Goal: Check status: Check status

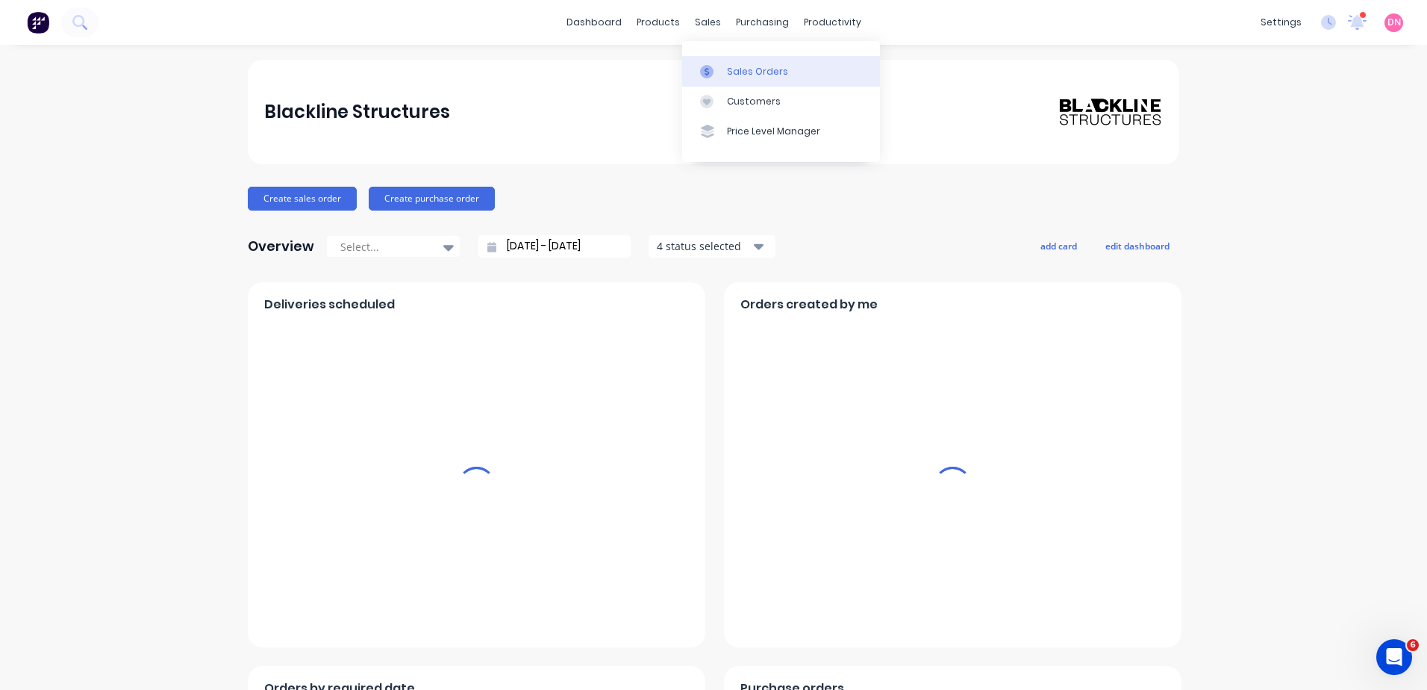
click at [722, 72] on div at bounding box center [711, 71] width 22 height 13
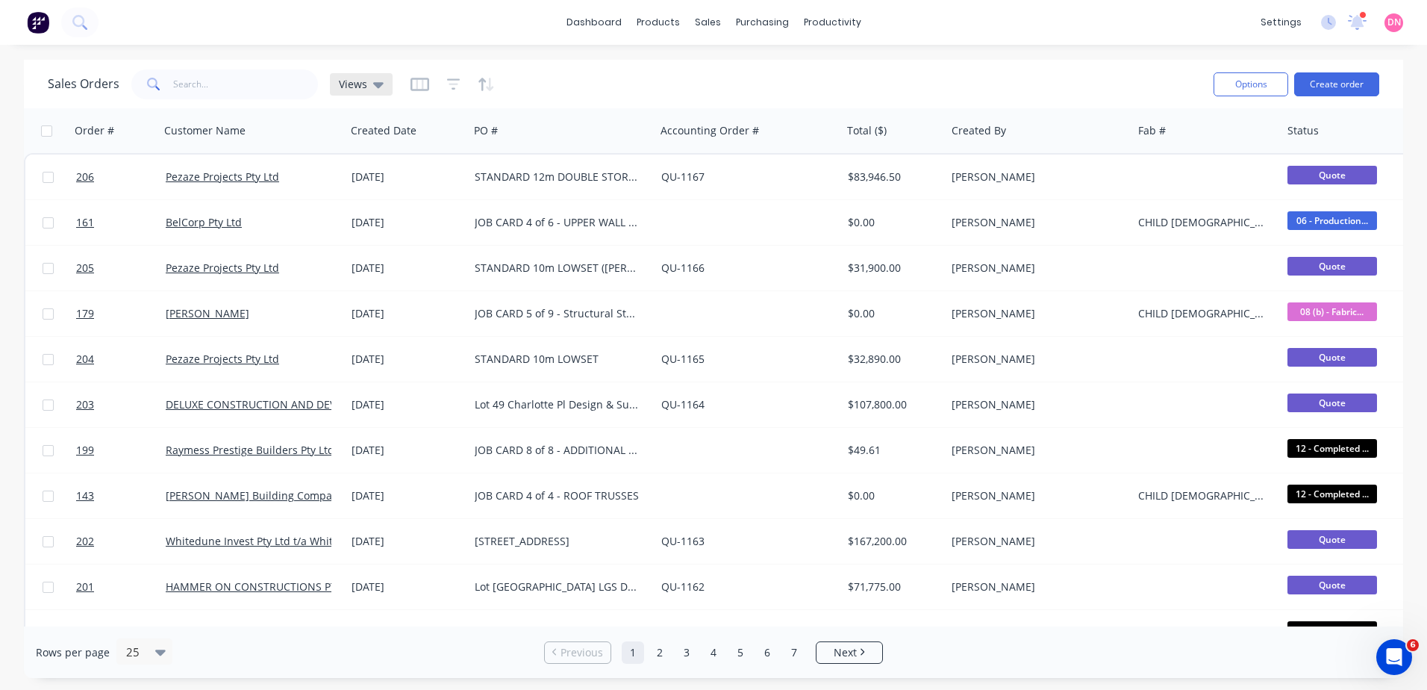
click at [385, 72] on div "Sales Orders Views" at bounding box center [220, 84] width 345 height 30
click at [384, 78] on div "Views" at bounding box center [361, 84] width 63 height 22
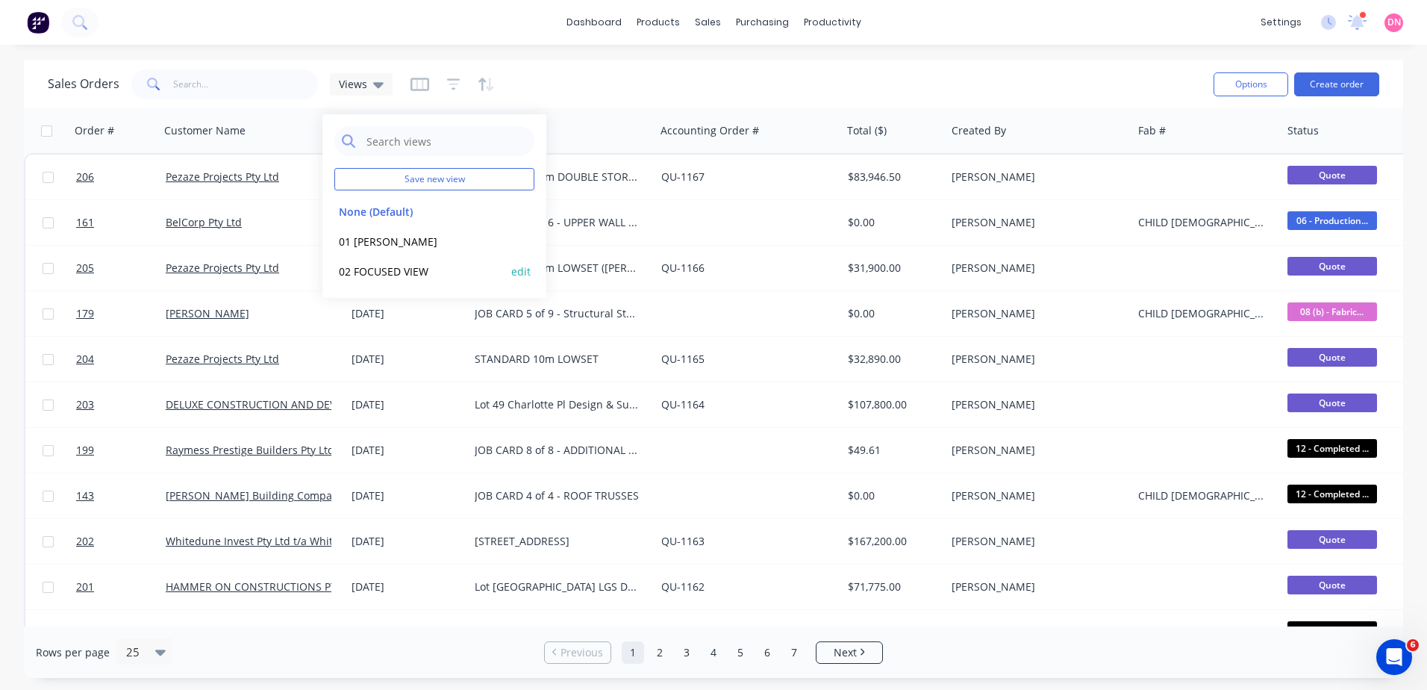
click at [349, 268] on button "02 FOCUSED VIEW" at bounding box center [419, 271] width 170 height 17
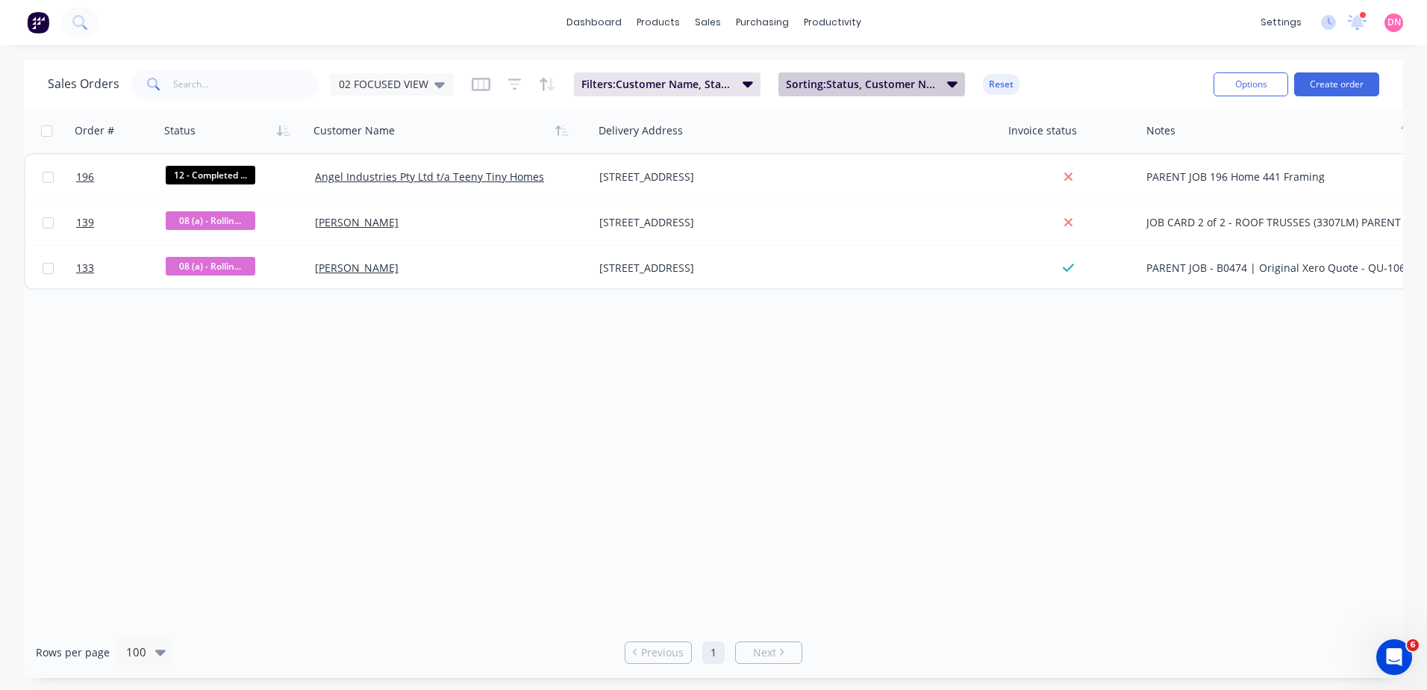
click at [786, 90] on span "Sorting: Status, Customer Name, Notes" at bounding box center [862, 84] width 152 height 15
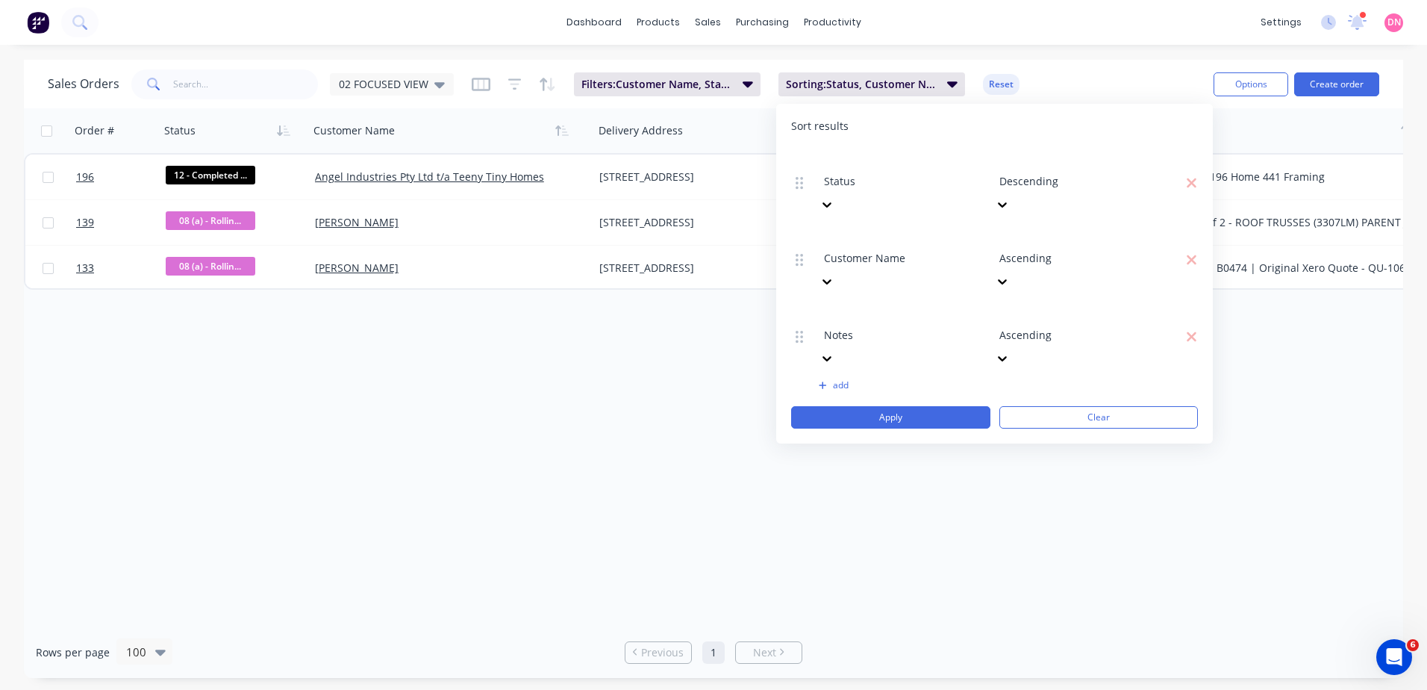
click at [1055, 228] on div at bounding box center [1106, 237] width 215 height 19
click at [681, 78] on span "Filters: Customer Name, Status, Card Type" at bounding box center [657, 84] width 152 height 15
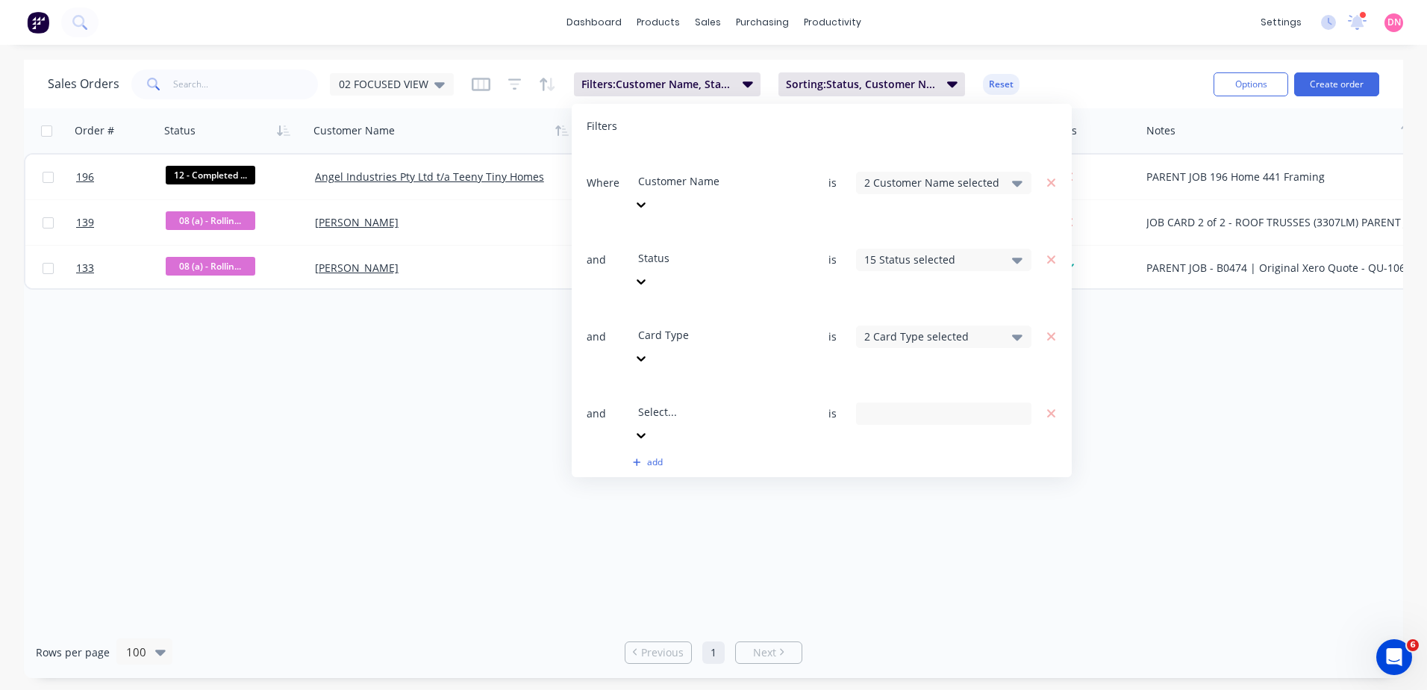
click at [981, 175] on div "2 Customer Name selected" at bounding box center [931, 183] width 135 height 16
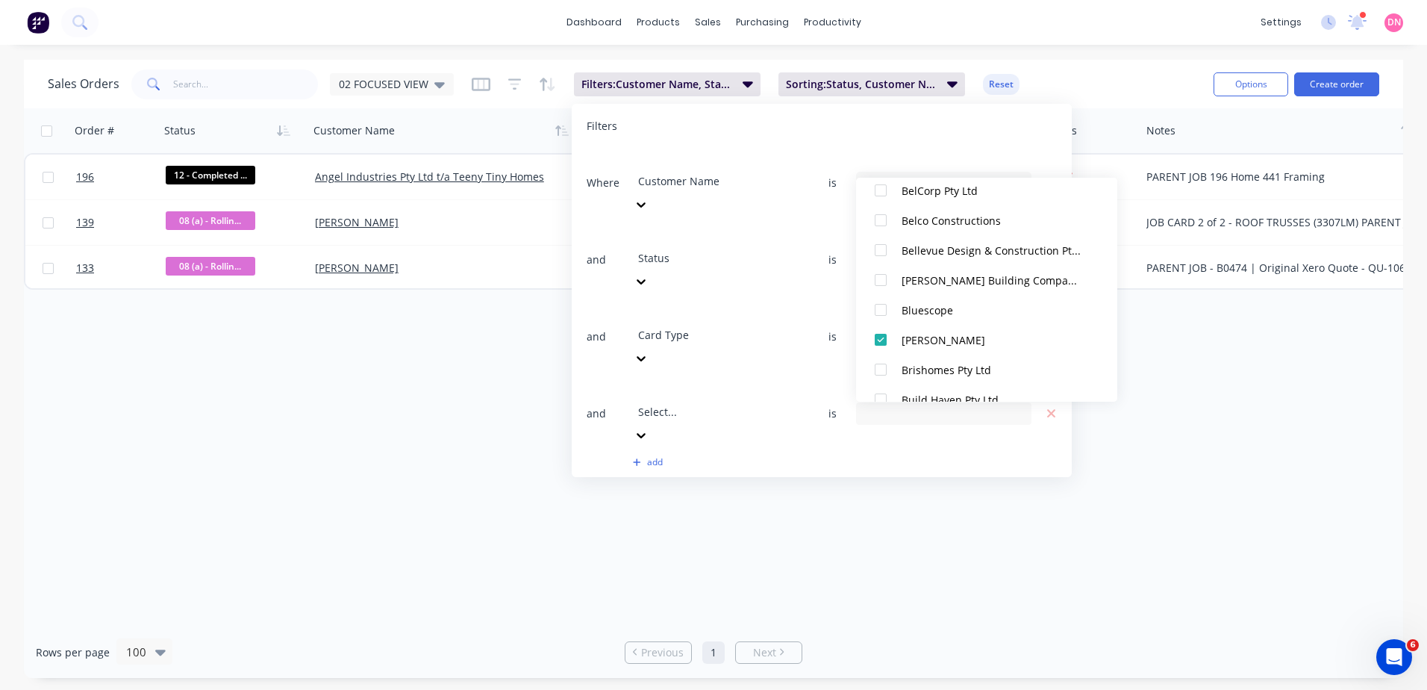
scroll to position [597, 0]
click at [881, 279] on div at bounding box center [881, 275] width 30 height 30
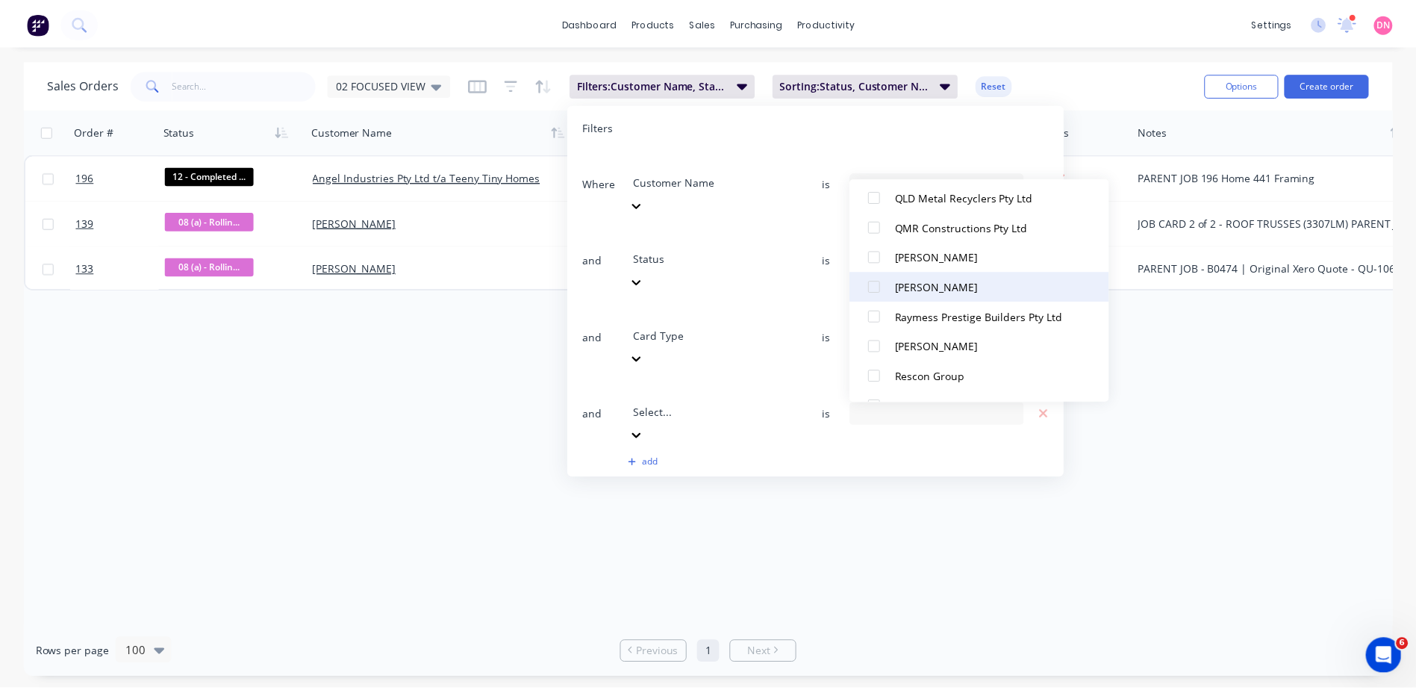
scroll to position [3209, 0]
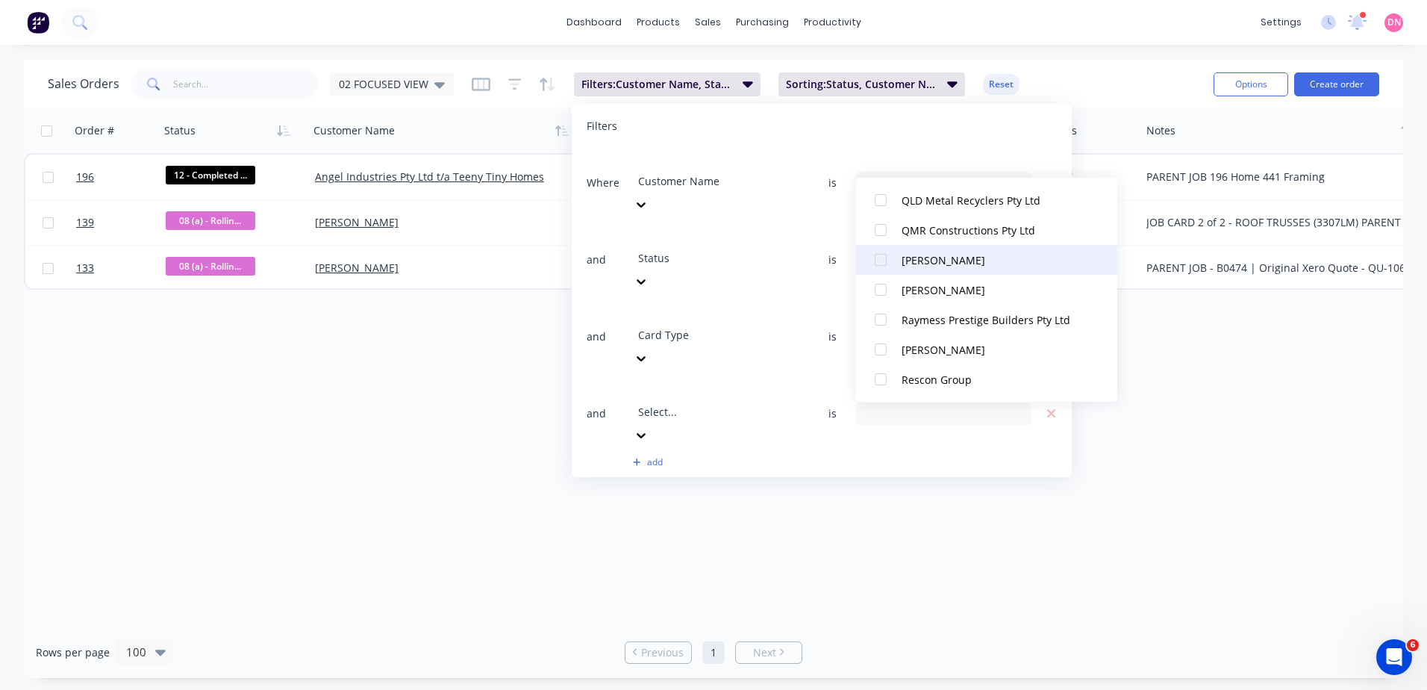
click at [884, 266] on div at bounding box center [881, 260] width 30 height 30
click at [884, 288] on div at bounding box center [881, 290] width 30 height 30
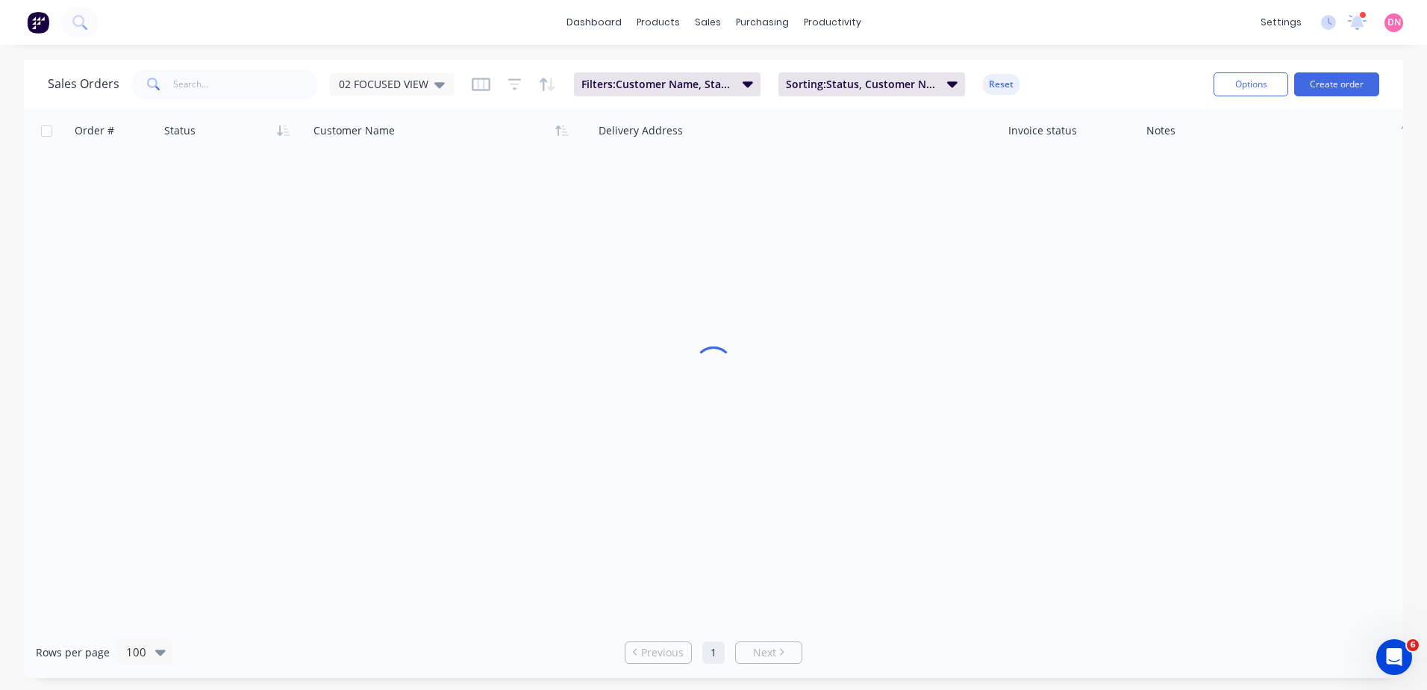
click at [905, 454] on div "Order # Status Customer Name Delivery Address Invoice status Notes Required Dat…" at bounding box center [713, 367] width 1379 height 518
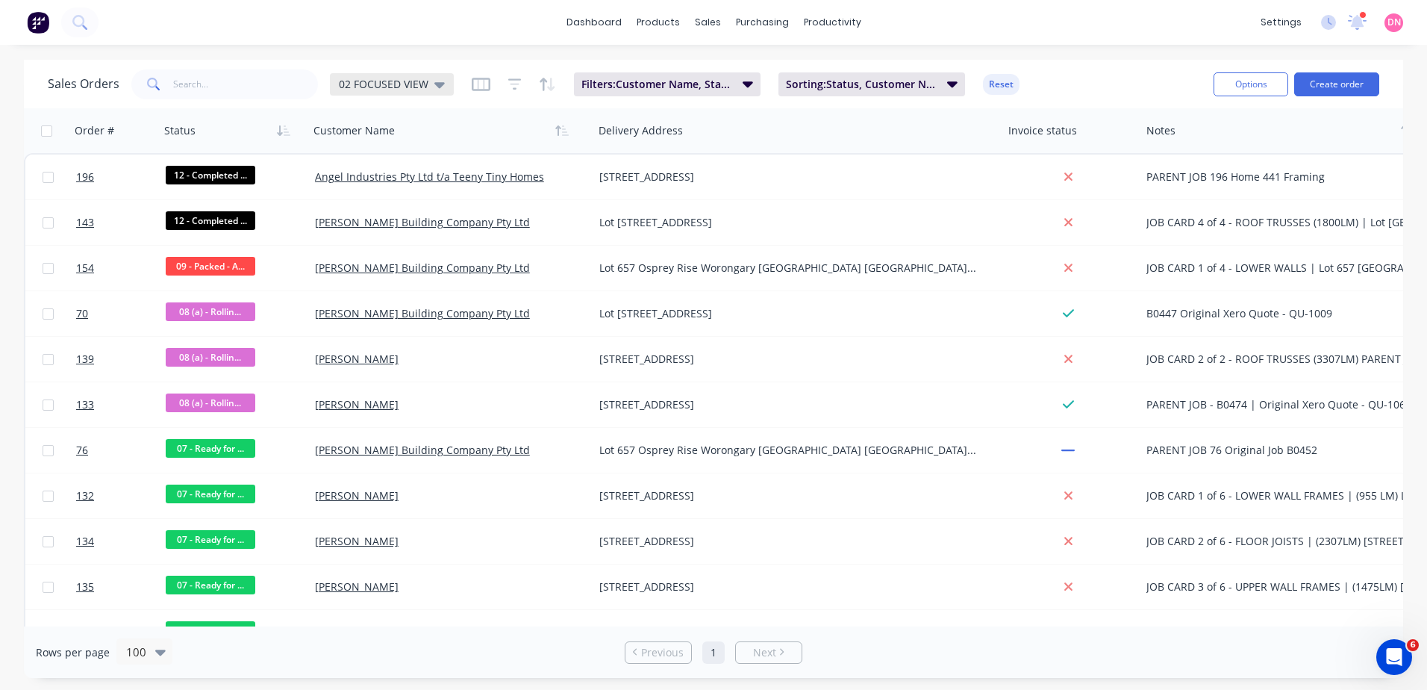
click at [388, 73] on div "02 FOCUSED VIEW" at bounding box center [392, 84] width 124 height 22
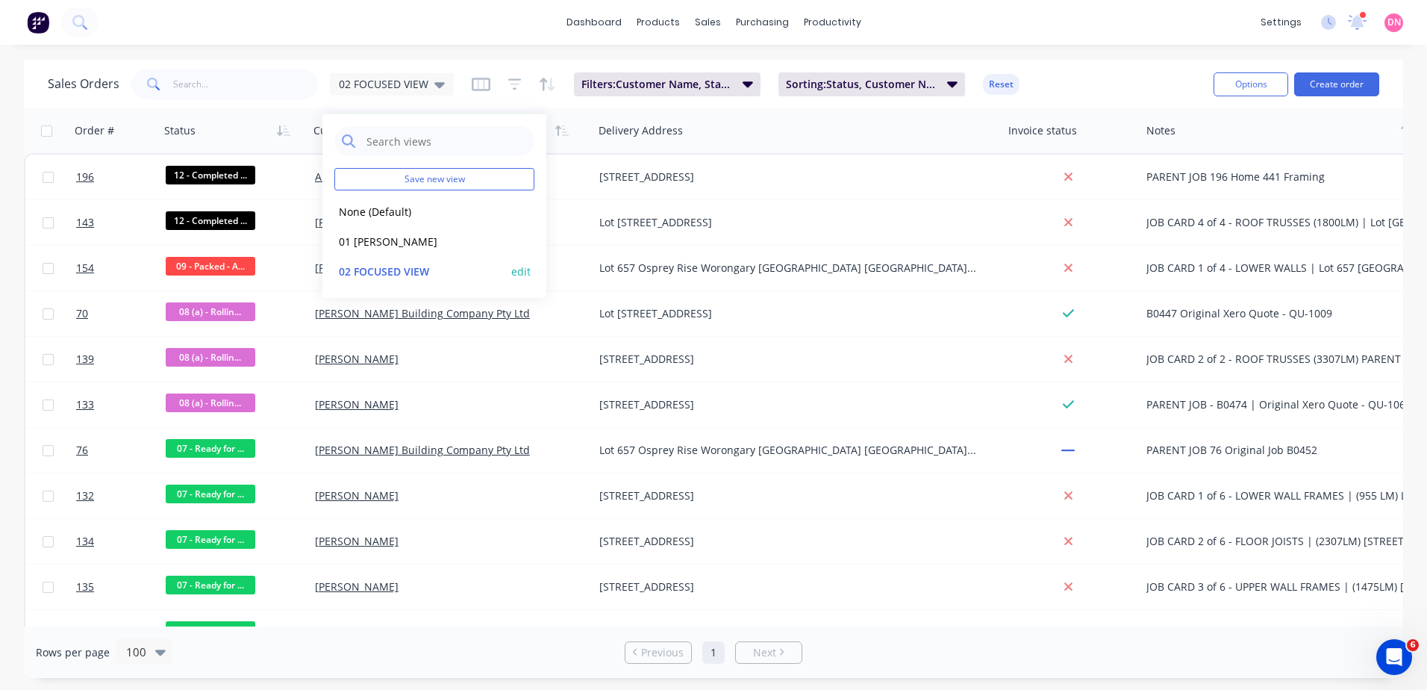
click at [530, 281] on div "02 FOCUSED VIEW edit" at bounding box center [434, 271] width 200 height 30
click at [525, 275] on button "edit" at bounding box center [520, 271] width 19 height 16
click at [656, 206] on button "Update" at bounding box center [626, 208] width 100 height 24
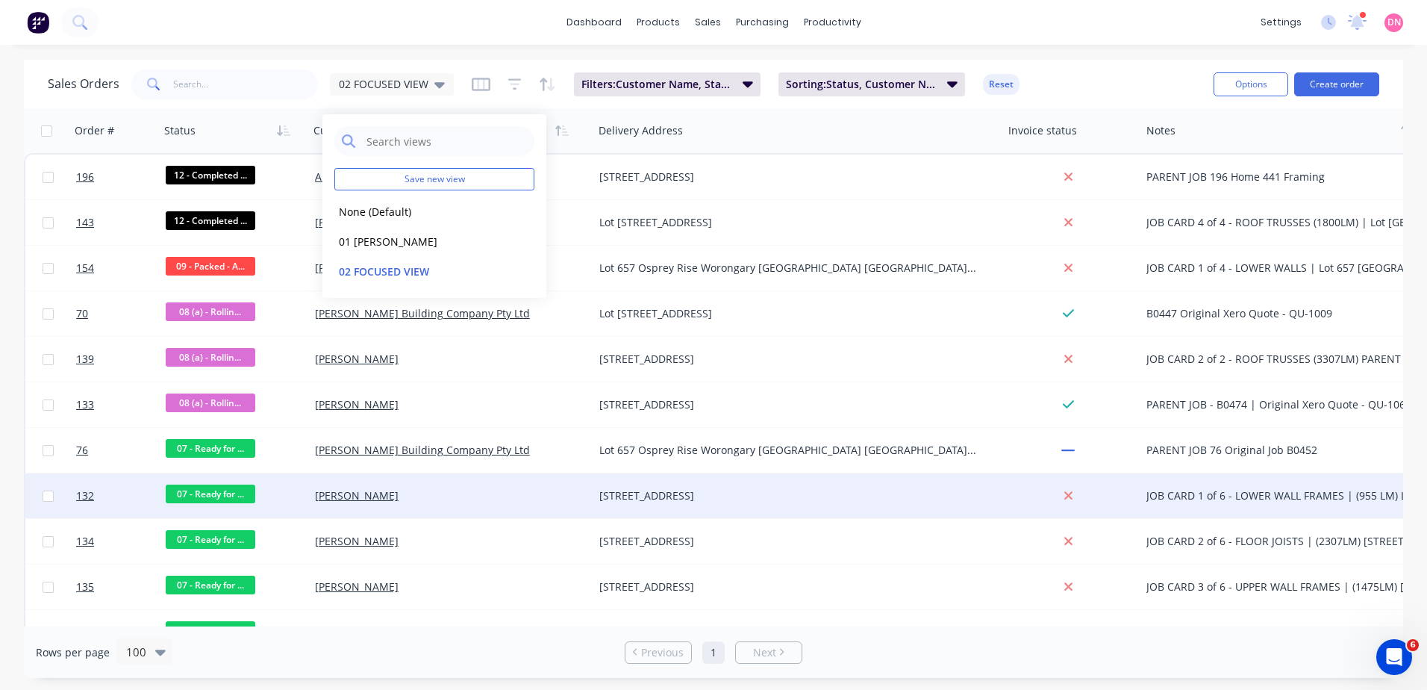
click at [546, 487] on div "[PERSON_NAME]" at bounding box center [451, 495] width 284 height 45
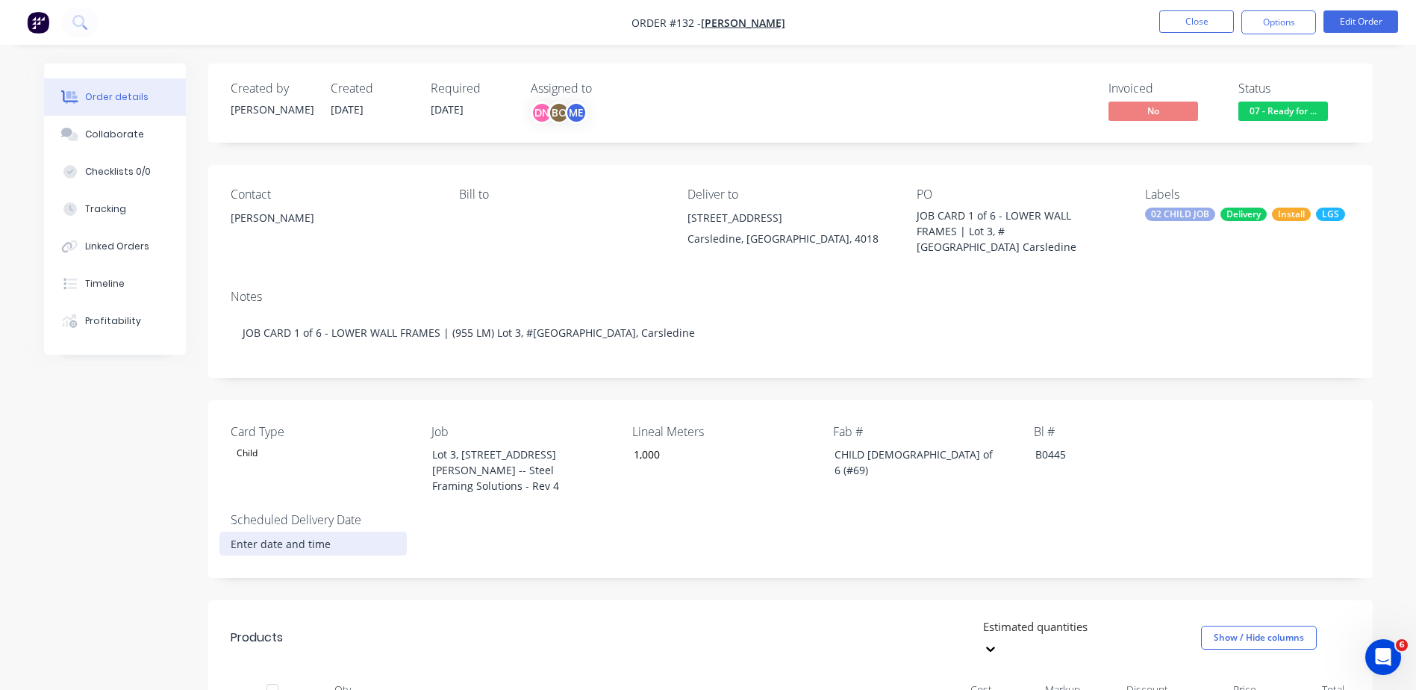
click at [318, 532] on input at bounding box center [313, 543] width 186 height 22
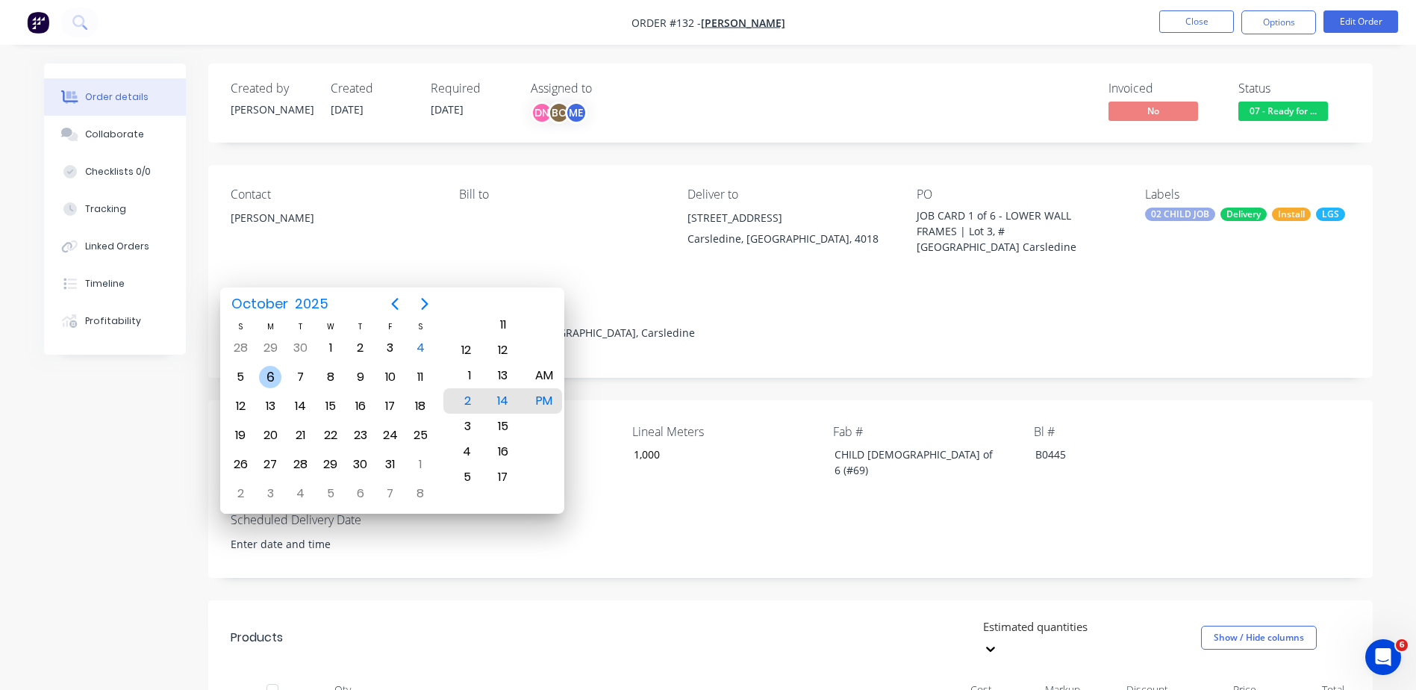
click at [278, 379] on div "6" at bounding box center [270, 377] width 22 height 22
click at [555, 378] on div "AM" at bounding box center [543, 375] width 37 height 25
type input "[DATE] 8:00 AM"
click at [552, 390] on div "AM" at bounding box center [543, 400] width 37 height 25
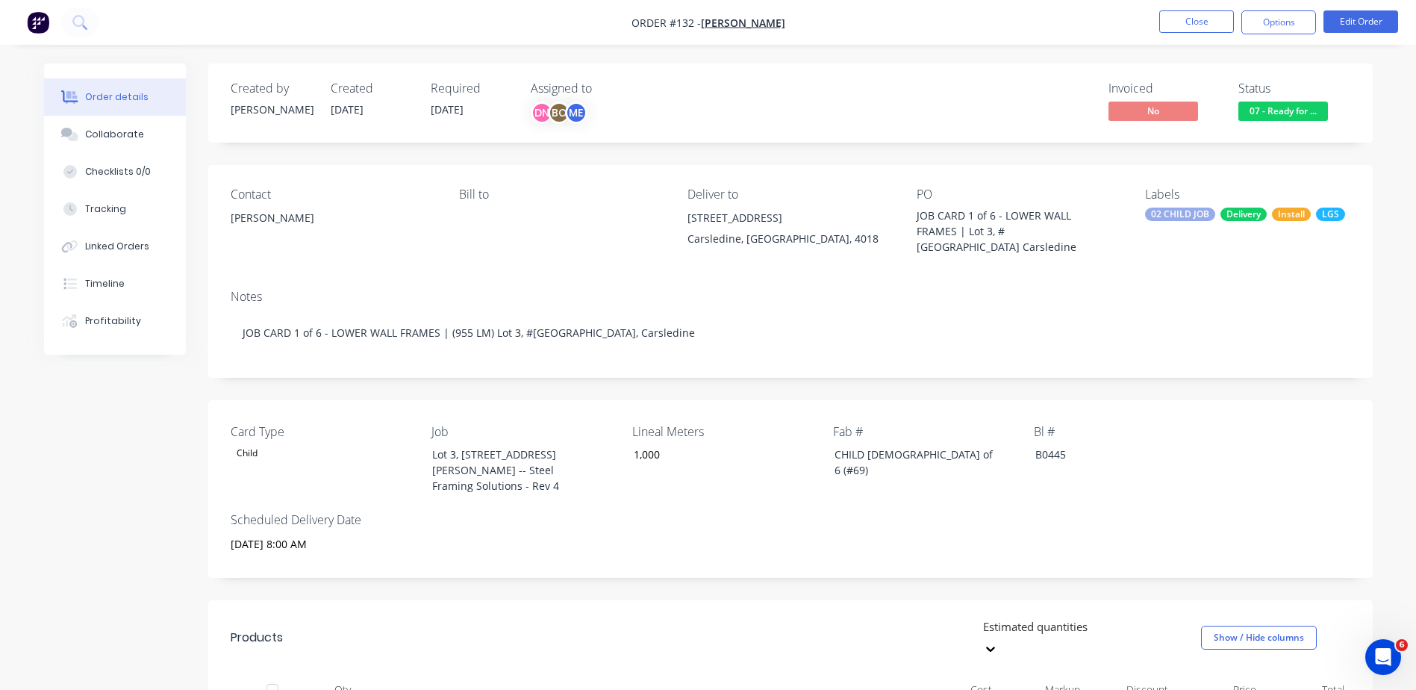
drag, startPoint x: 692, startPoint y: 223, endPoint x: 840, endPoint y: 252, distance: 150.5
click at [840, 252] on div "Contact [PERSON_NAME] Bill to Deliver to [STREET_ADDRESS] PO JOB CARD 1 of 6 - …" at bounding box center [790, 221] width 1164 height 113
copy div "[STREET_ADDRESS]"
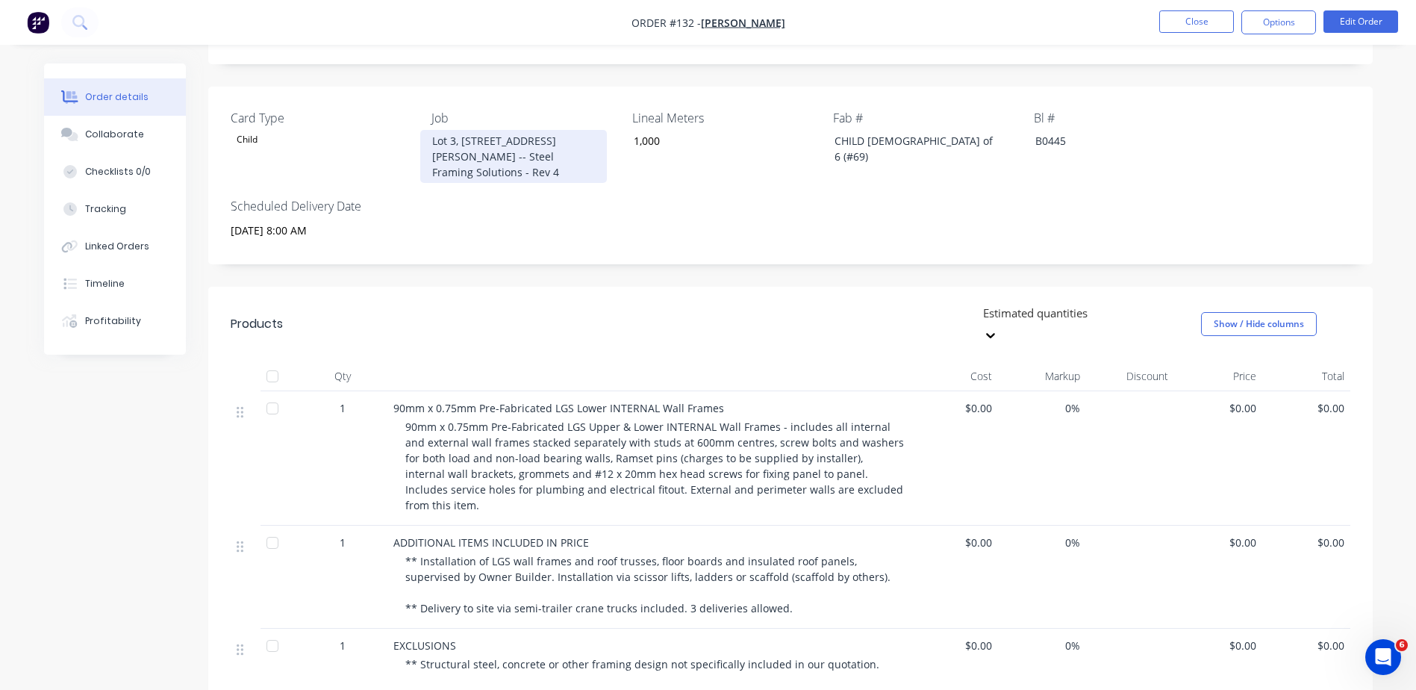
scroll to position [295, 0]
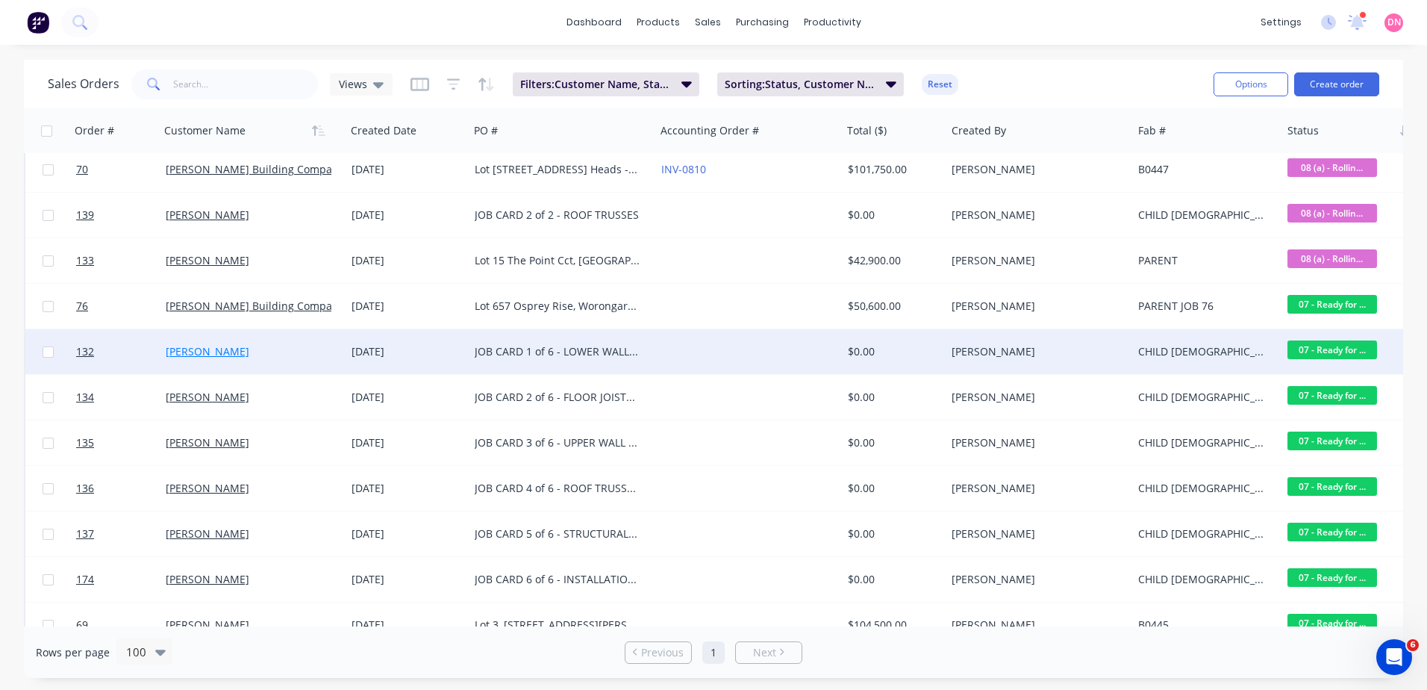
scroll to position [149, 0]
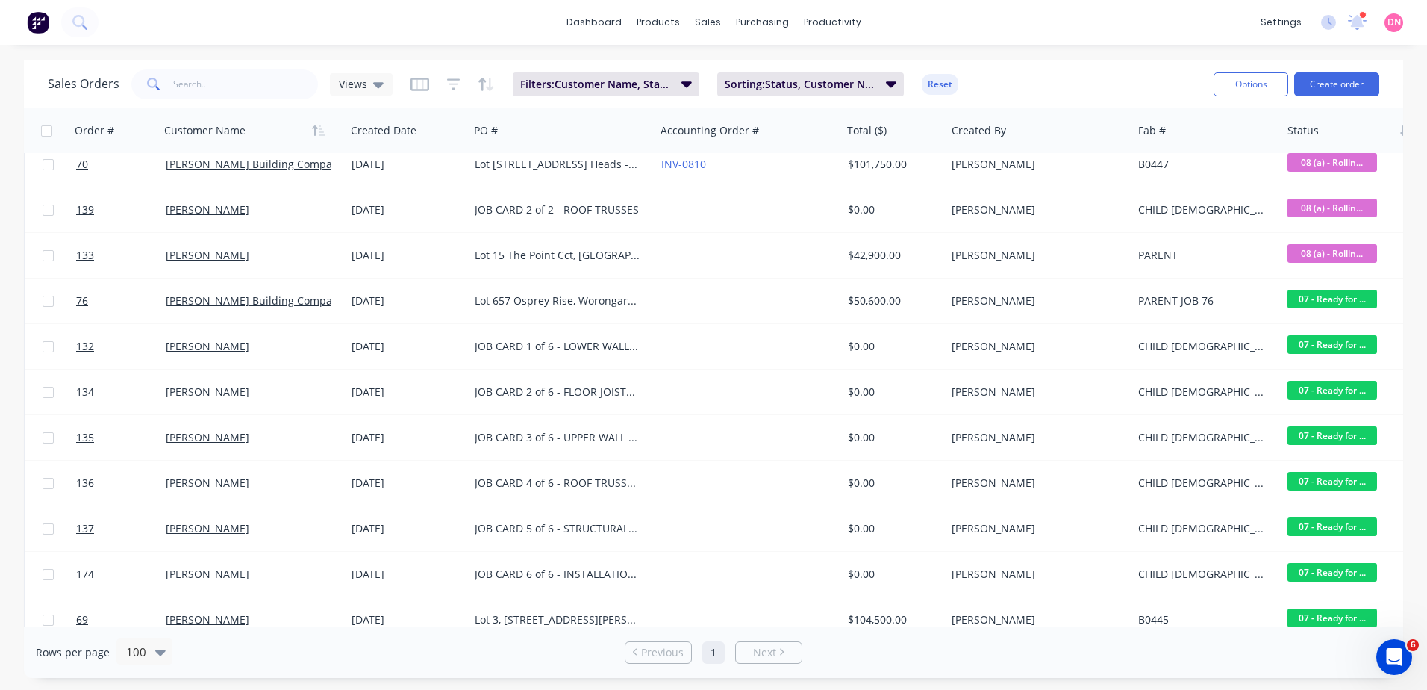
click at [1426, 398] on html "dashboard products sales purchasing productivity dashboard products Product Cat…" at bounding box center [713, 345] width 1427 height 690
click at [1425, 298] on div "Sales Orders Views Filters: Customer Name, Status, Card Type Sorting: Status, C…" at bounding box center [713, 369] width 1427 height 618
